Goal: Information Seeking & Learning: Learn about a topic

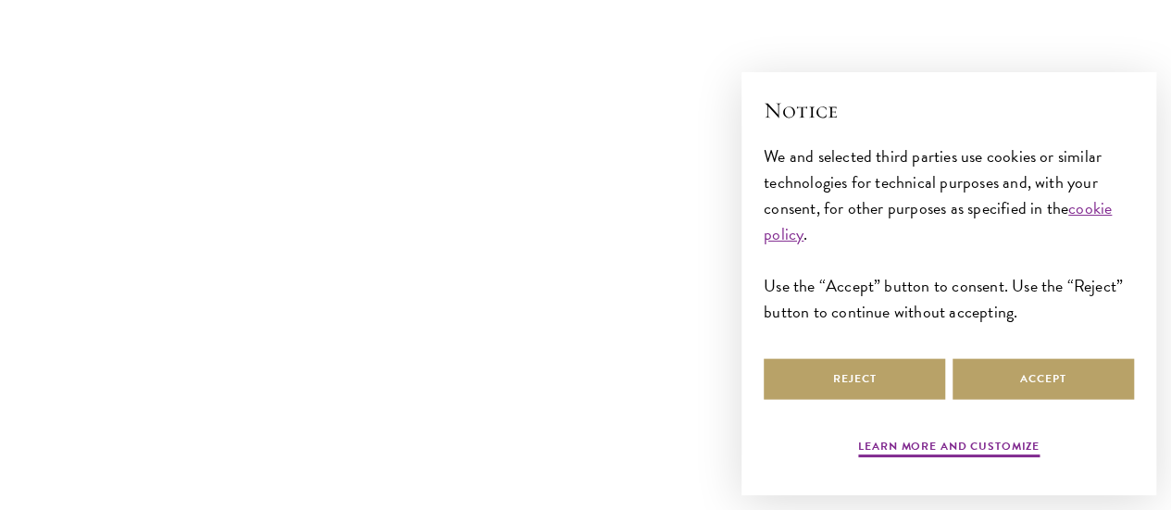
scroll to position [729, 0]
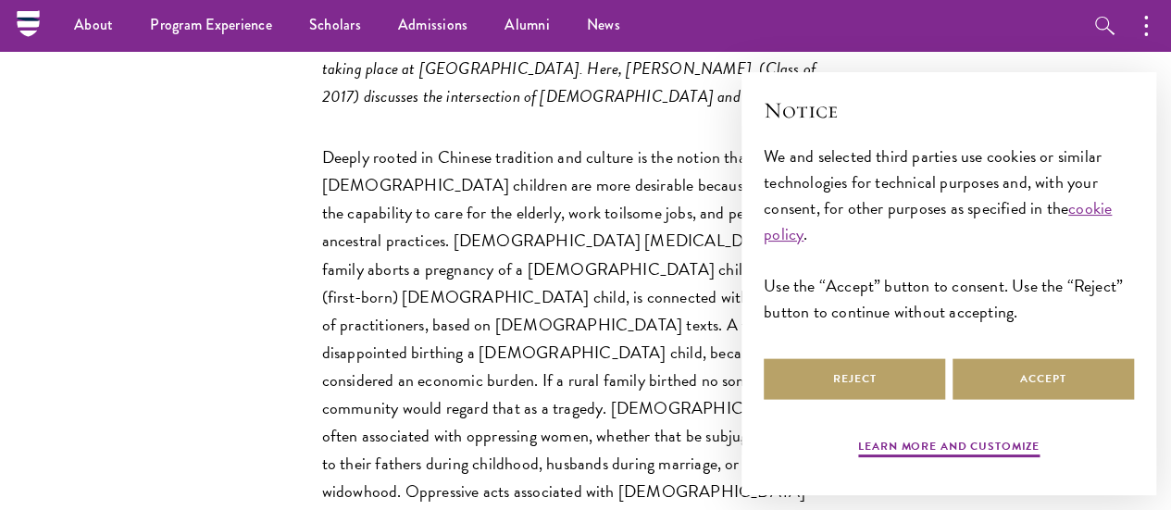
scroll to position [903, 0]
drag, startPoint x: 206, startPoint y: 173, endPoint x: 302, endPoint y: 175, distance: 95.4
copy em "[PERSON_NAME]"
